Goal: Task Accomplishment & Management: Manage account settings

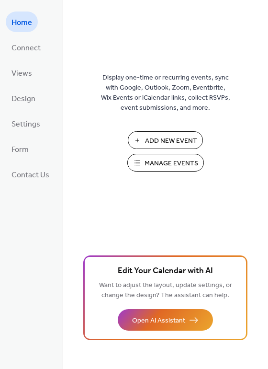
click at [150, 165] on span "Manage Events" at bounding box center [172, 164] width 54 height 10
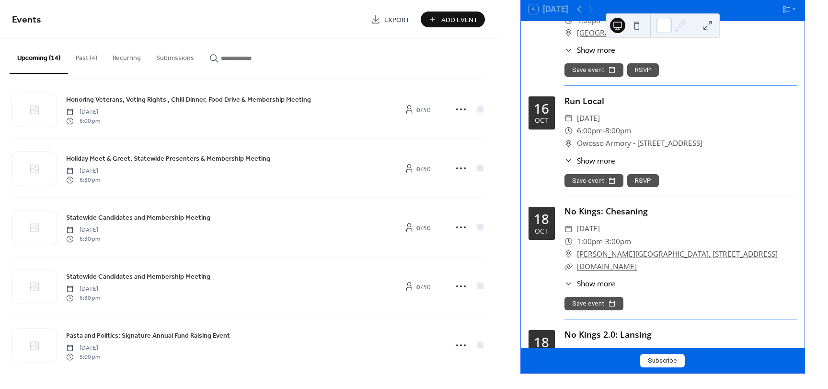
scroll to position [383, 0]
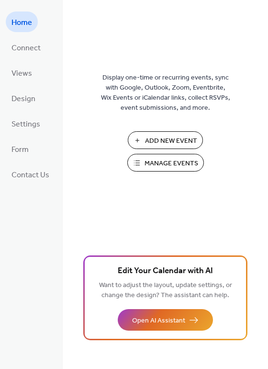
click at [182, 164] on span "Manage Events" at bounding box center [172, 164] width 54 height 10
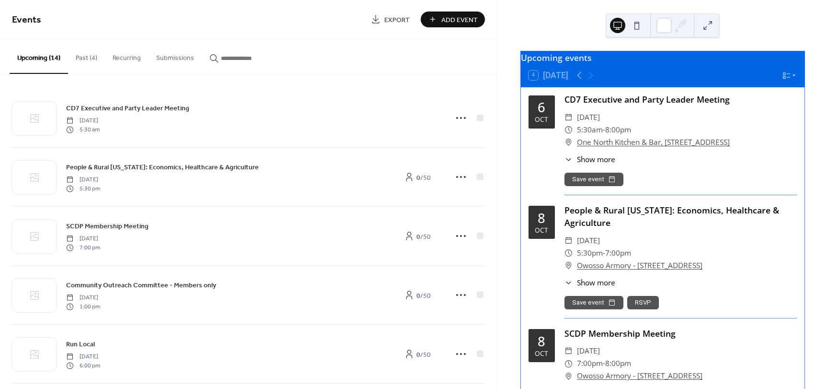
click at [86, 59] on button "Past (4)" at bounding box center [86, 56] width 37 height 34
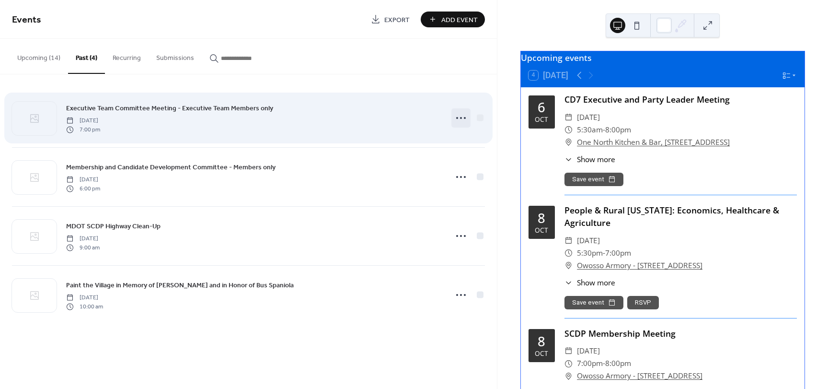
click at [458, 115] on icon at bounding box center [460, 117] width 15 height 15
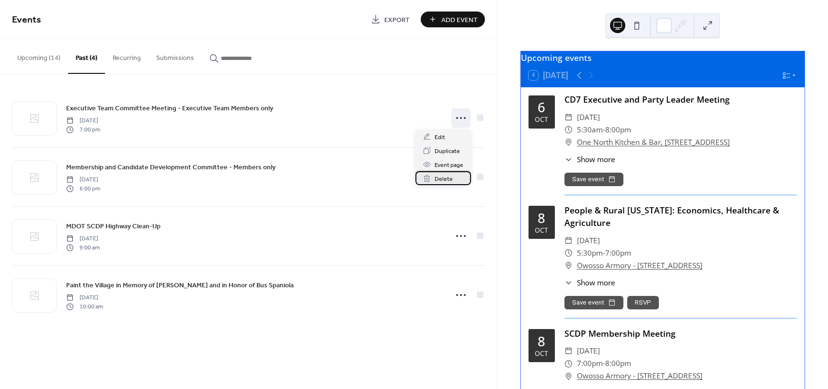
click at [447, 178] on span "Delete" at bounding box center [444, 179] width 18 height 10
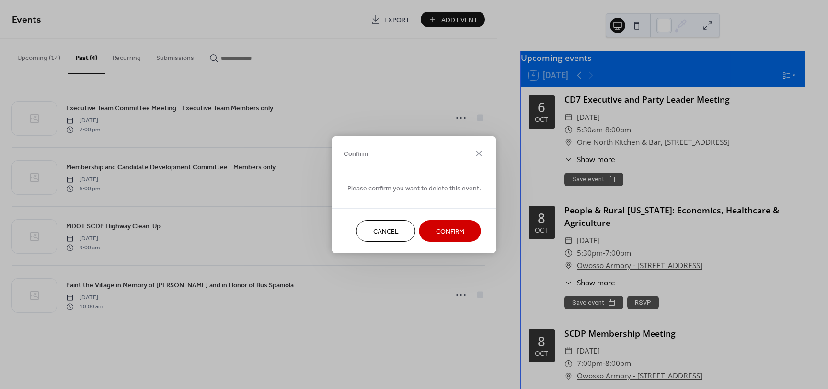
click at [441, 231] on span "Confirm" at bounding box center [450, 231] width 28 height 10
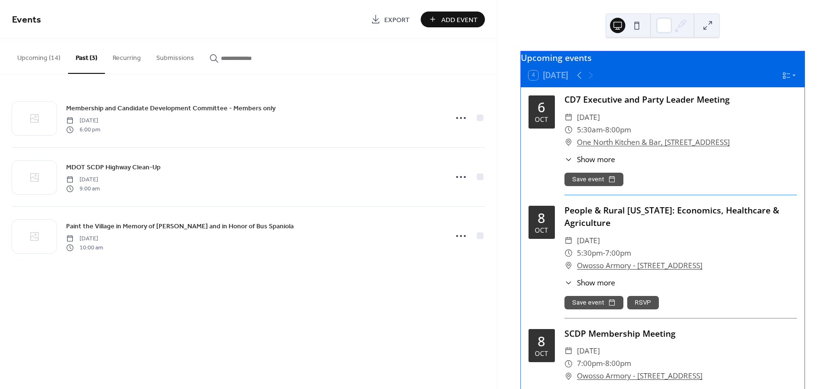
click at [38, 58] on button "Upcoming (14)" at bounding box center [39, 56] width 58 height 34
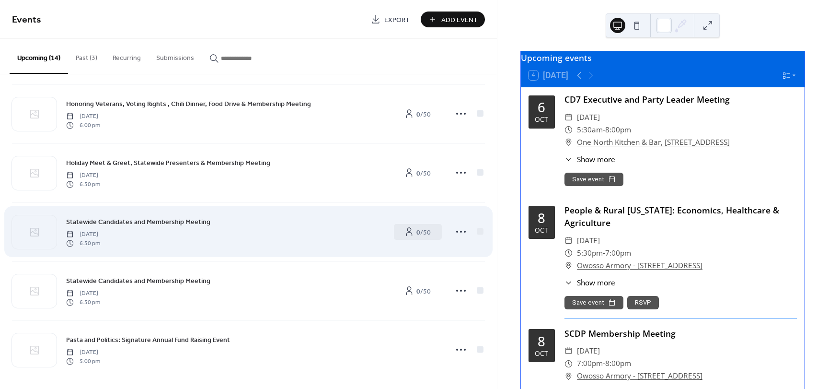
scroll to position [539, 0]
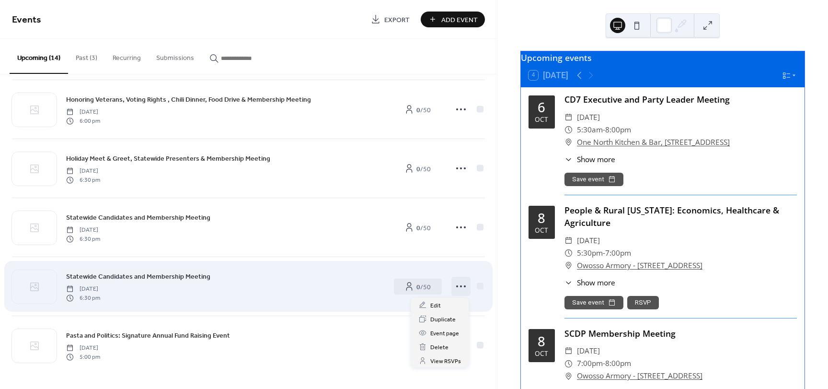
click at [460, 285] on icon at bounding box center [460, 285] width 15 height 15
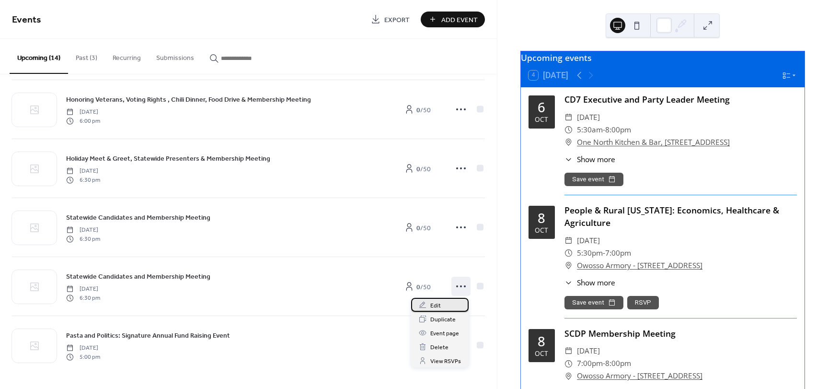
click at [430, 304] on span "Edit" at bounding box center [435, 305] width 11 height 10
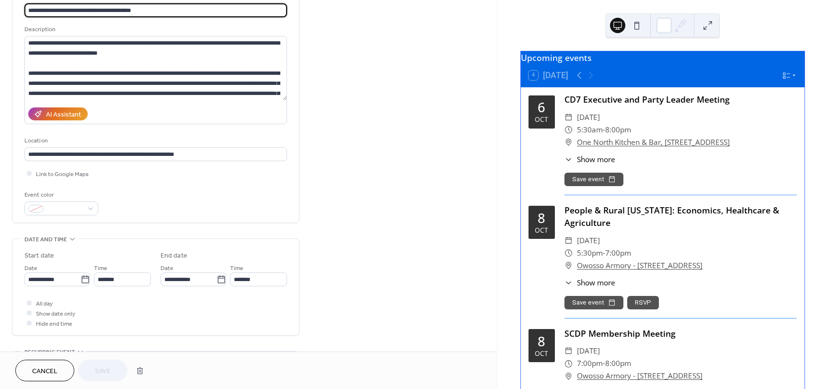
scroll to position [96, 0]
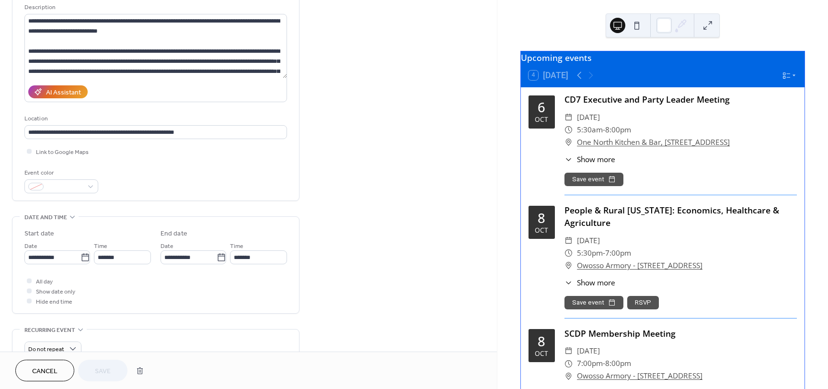
click at [28, 372] on button "Cancel" at bounding box center [44, 370] width 59 height 22
